Goal: Check status

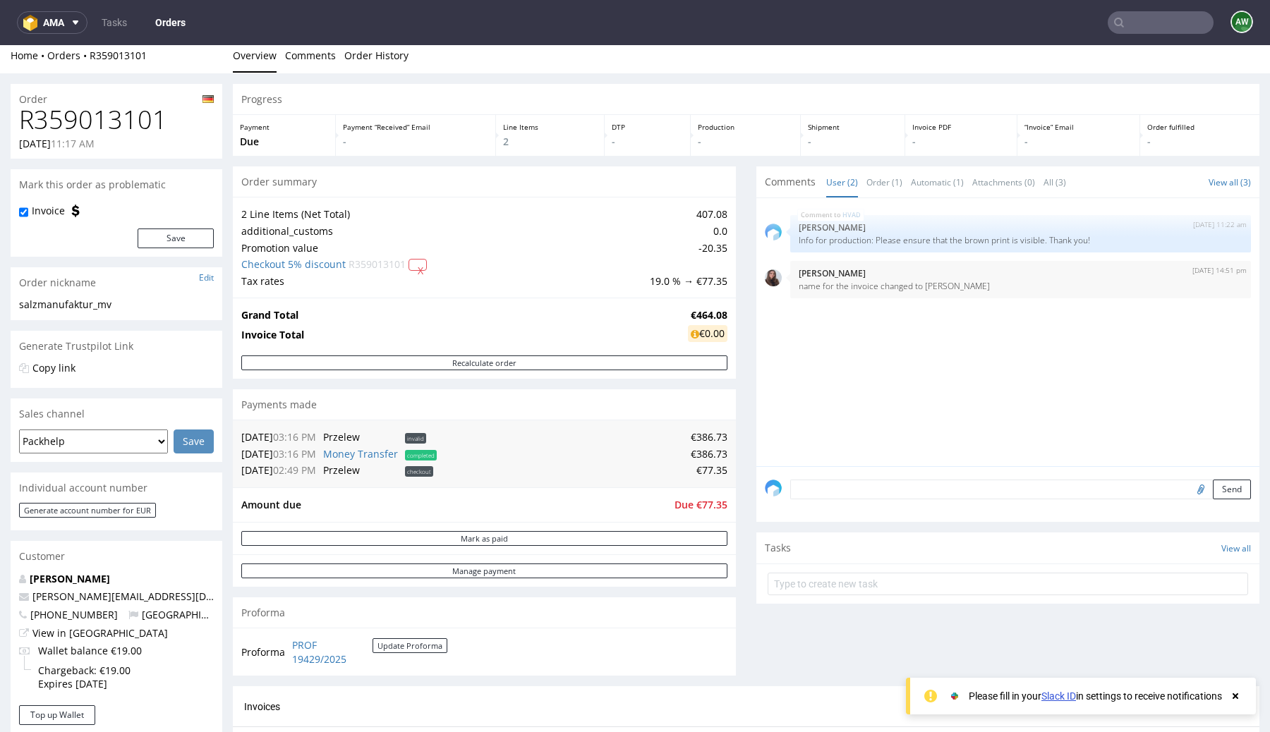
scroll to position [3, 0]
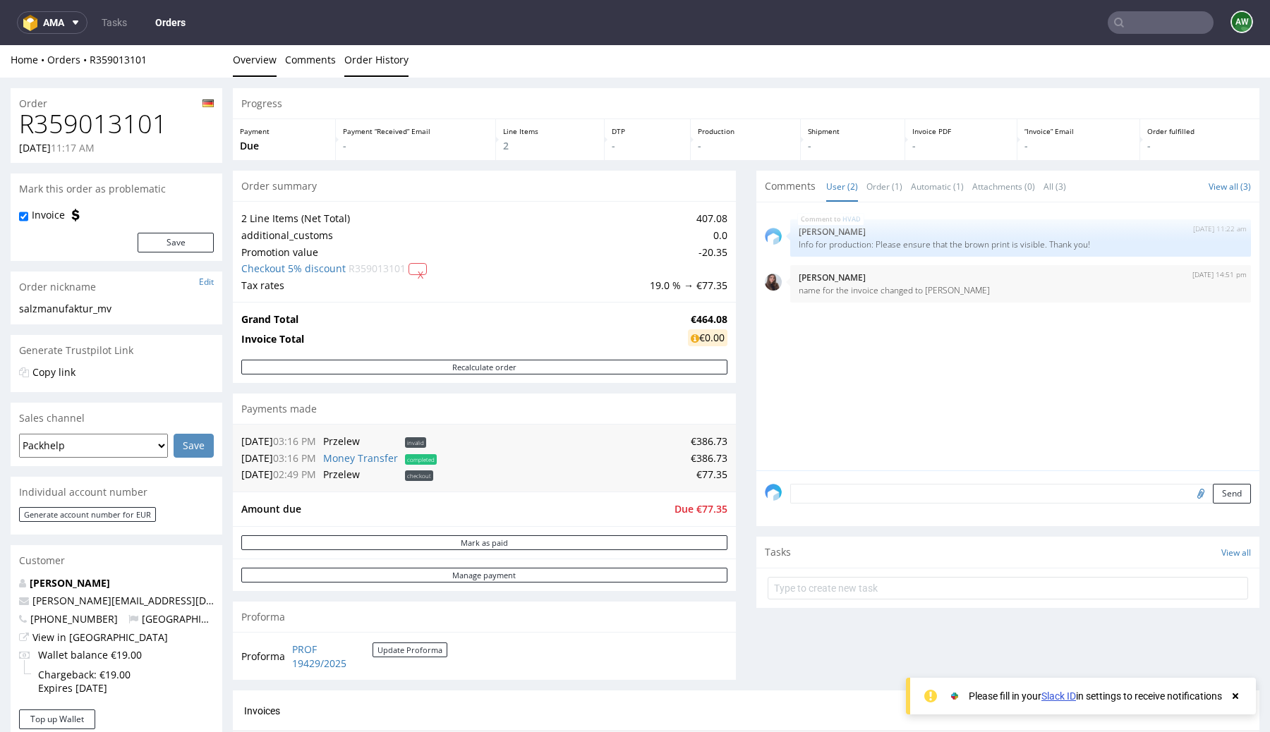
click at [386, 68] on link "Order History" at bounding box center [376, 59] width 64 height 35
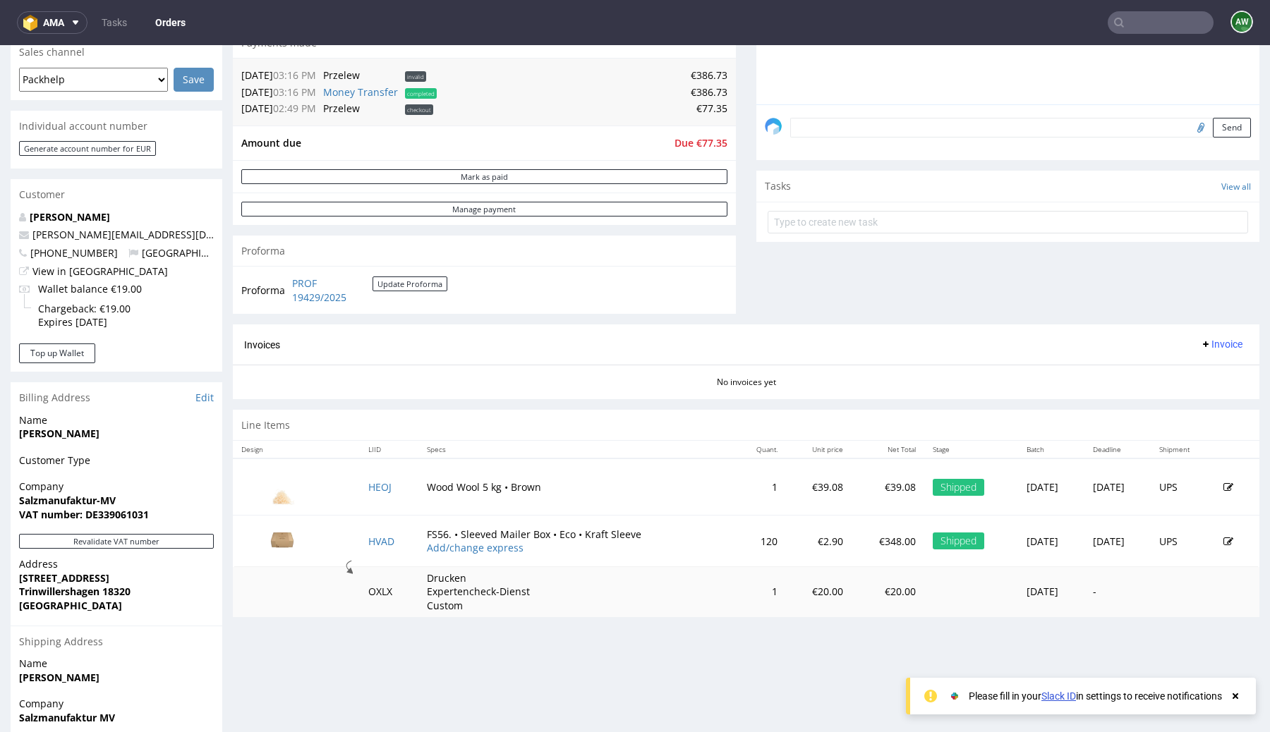
scroll to position [370, 0]
click at [454, 359] on div "Invoices Invoice" at bounding box center [746, 343] width 1027 height 40
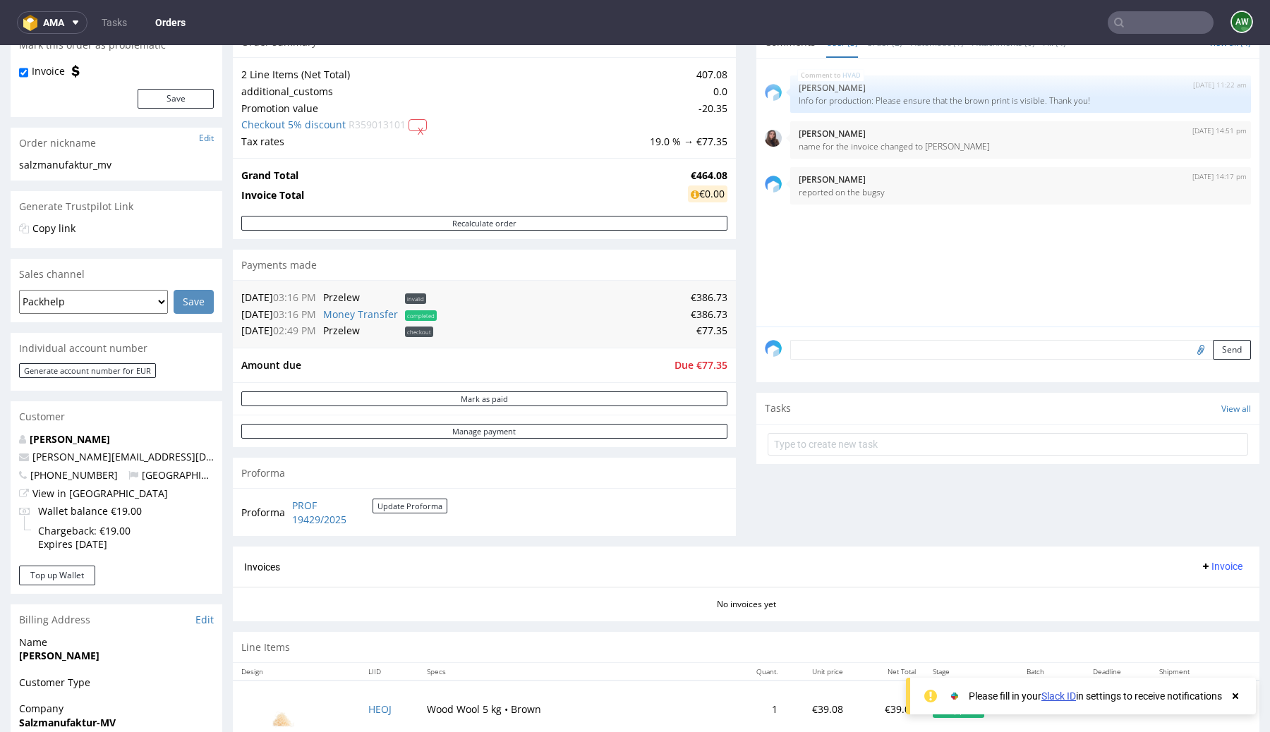
scroll to position [148, 0]
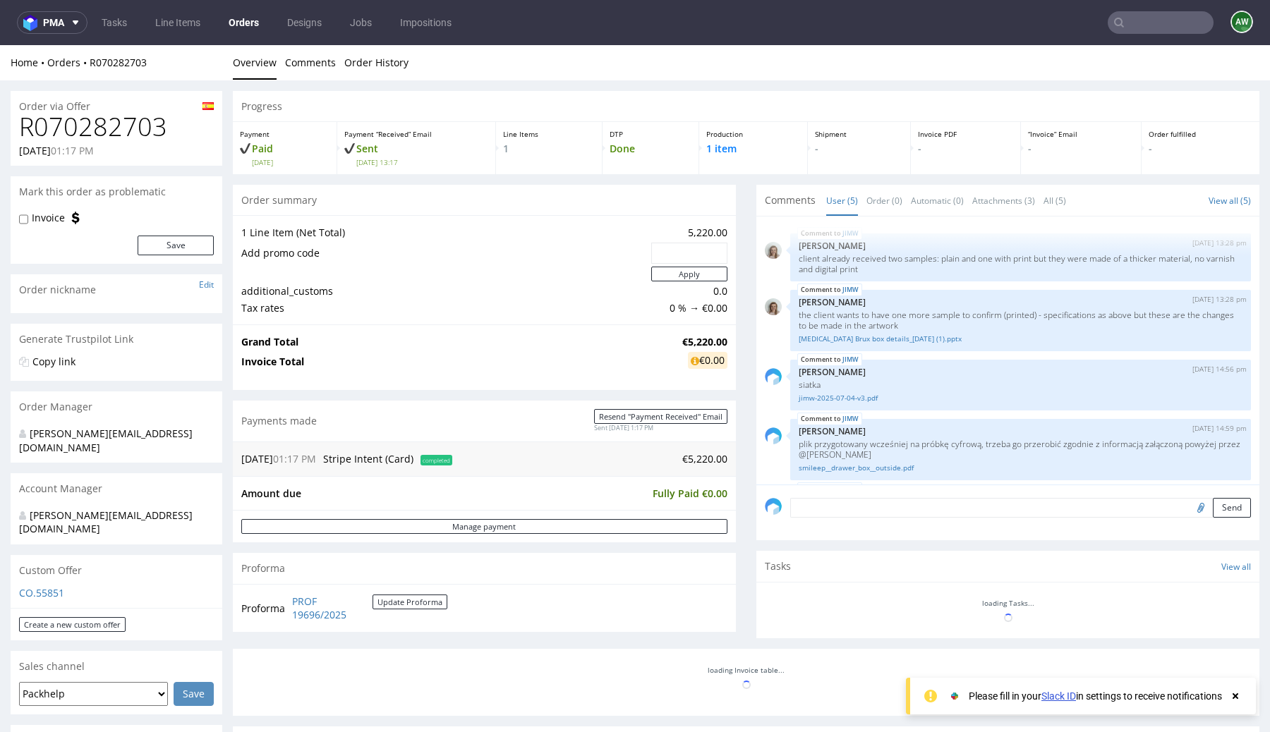
scroll to position [50, 0]
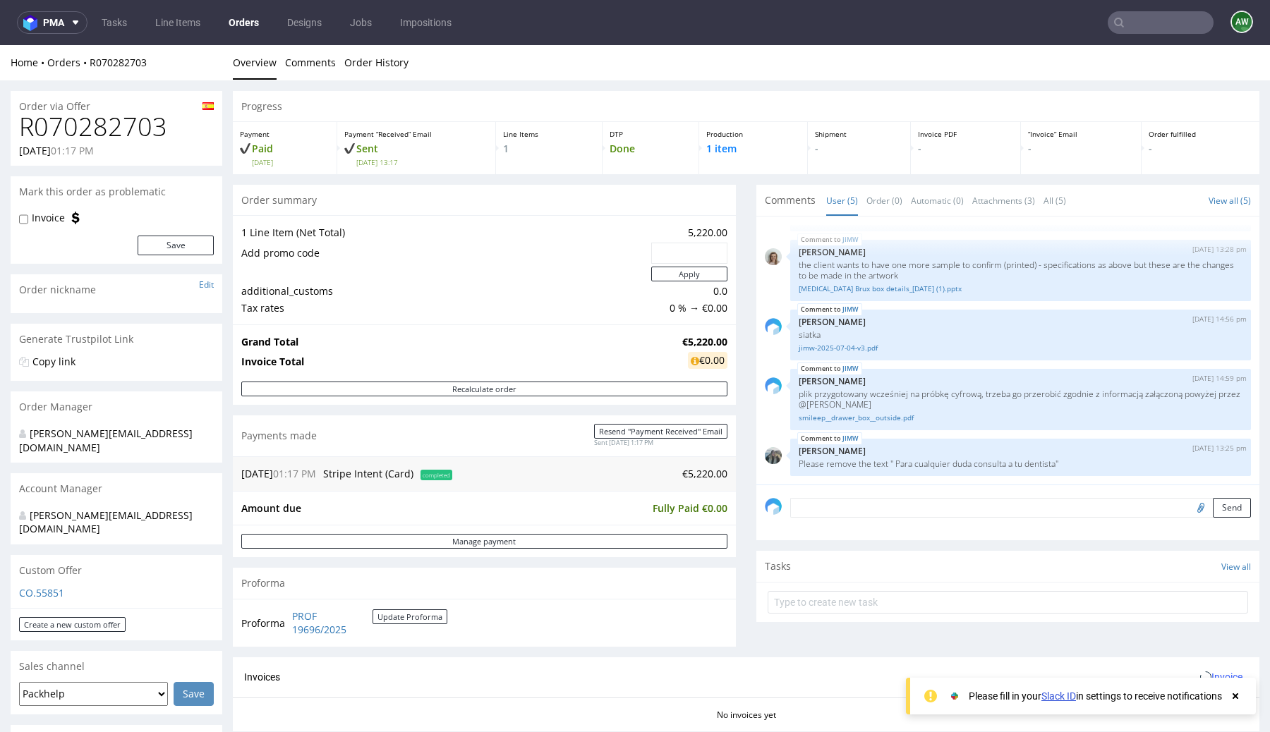
click at [373, 44] on nav "pma Tasks Line Items Orders Designs Jobs Impositions AW" at bounding box center [635, 22] width 1270 height 45
click at [369, 58] on link "Order History" at bounding box center [376, 62] width 64 height 35
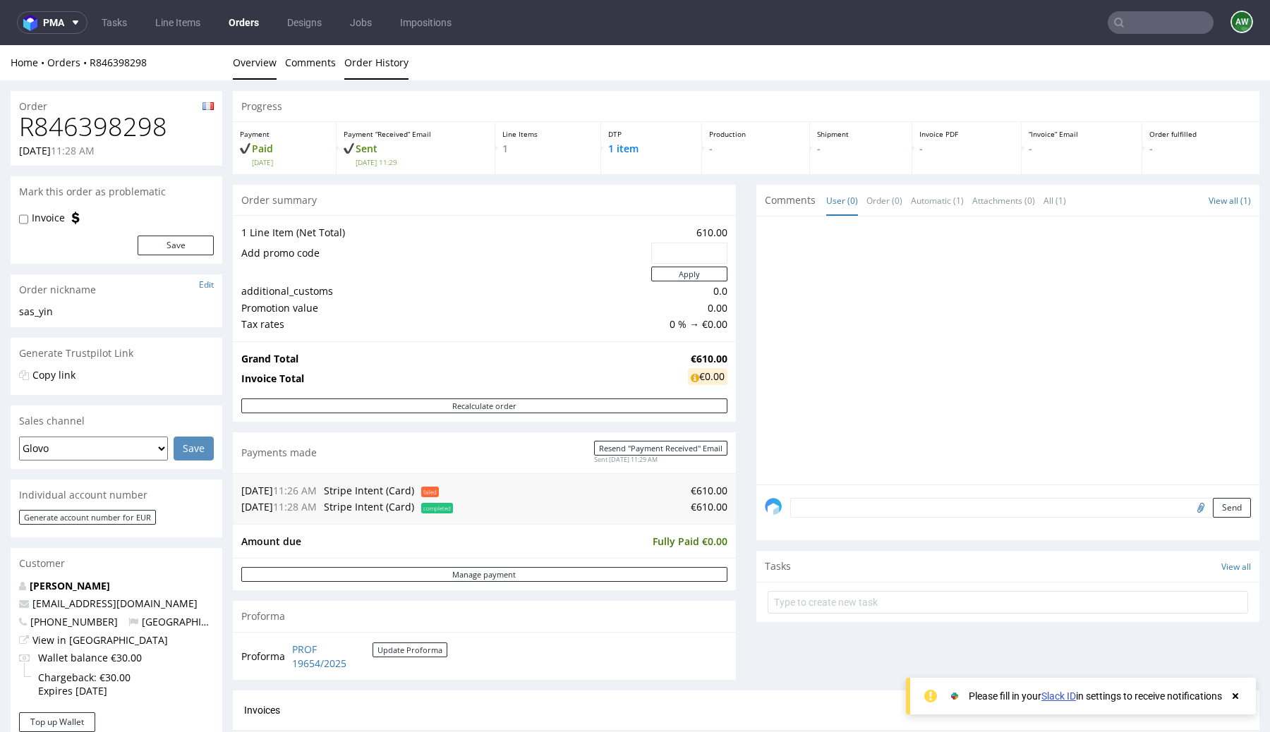
click at [375, 67] on link "Order History" at bounding box center [376, 62] width 64 height 35
